Goal: Task Accomplishment & Management: Manage account settings

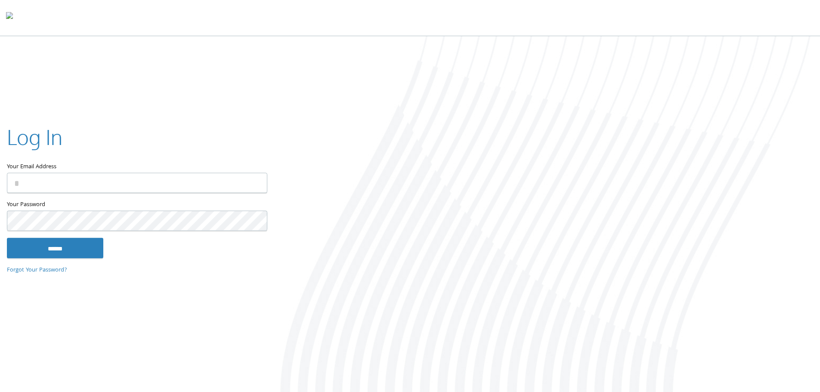
type input "**********"
click at [64, 247] on input "******" at bounding box center [55, 247] width 96 height 21
type input "**********"
click at [58, 241] on input "******" at bounding box center [55, 247] width 96 height 21
